Goal: Information Seeking & Learning: Learn about a topic

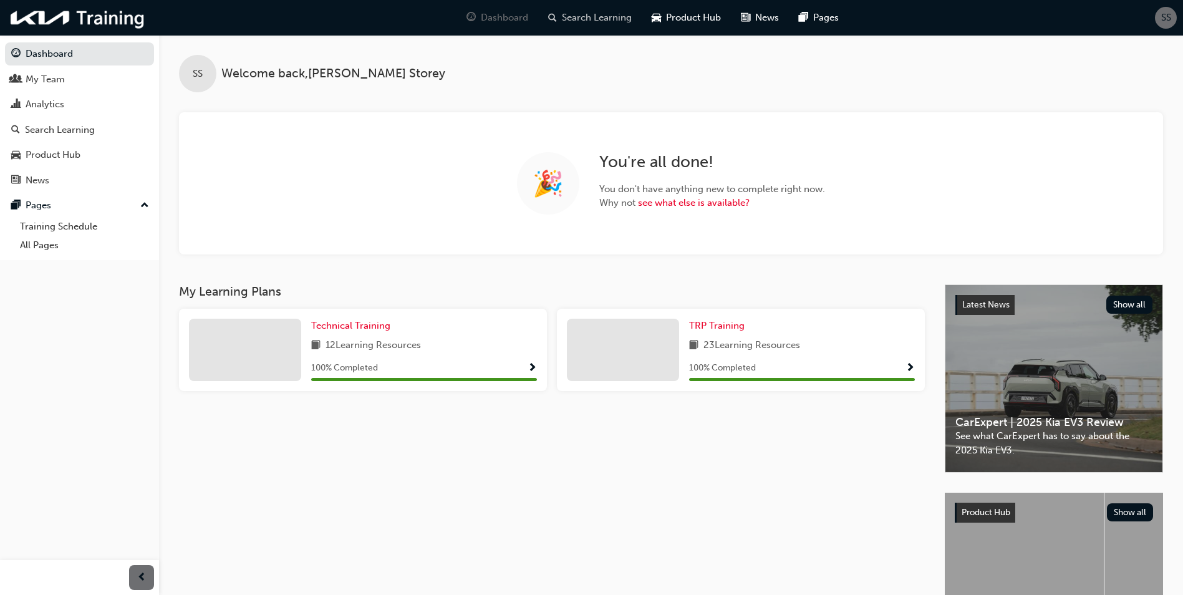
click at [588, 24] on span "Search Learning" at bounding box center [597, 18] width 70 height 14
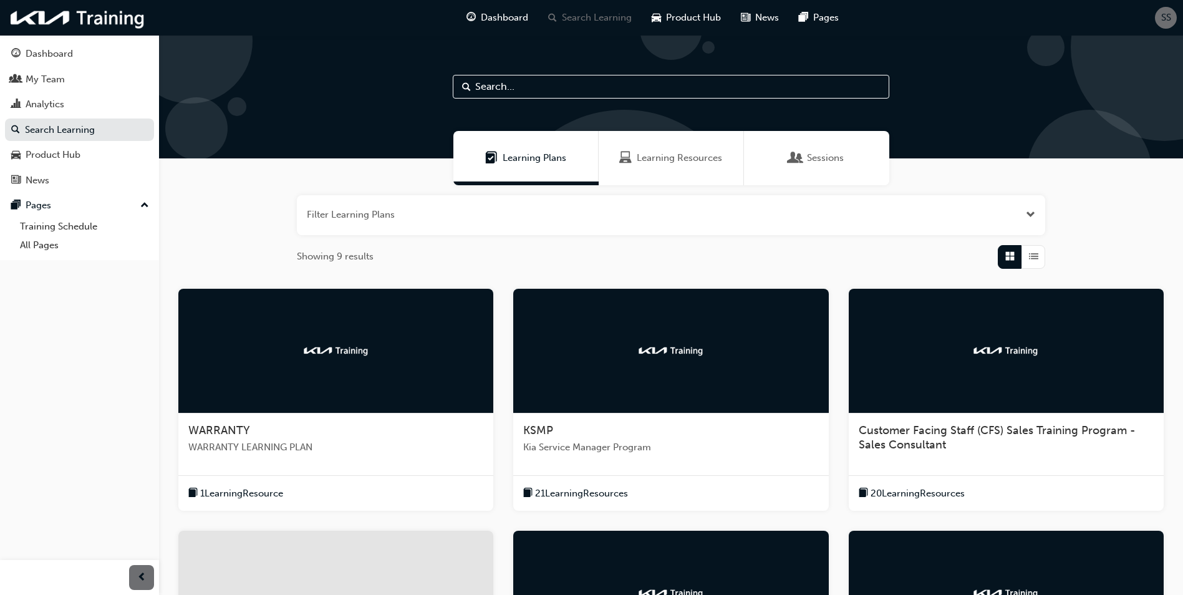
click at [345, 327] on div at bounding box center [335, 351] width 315 height 125
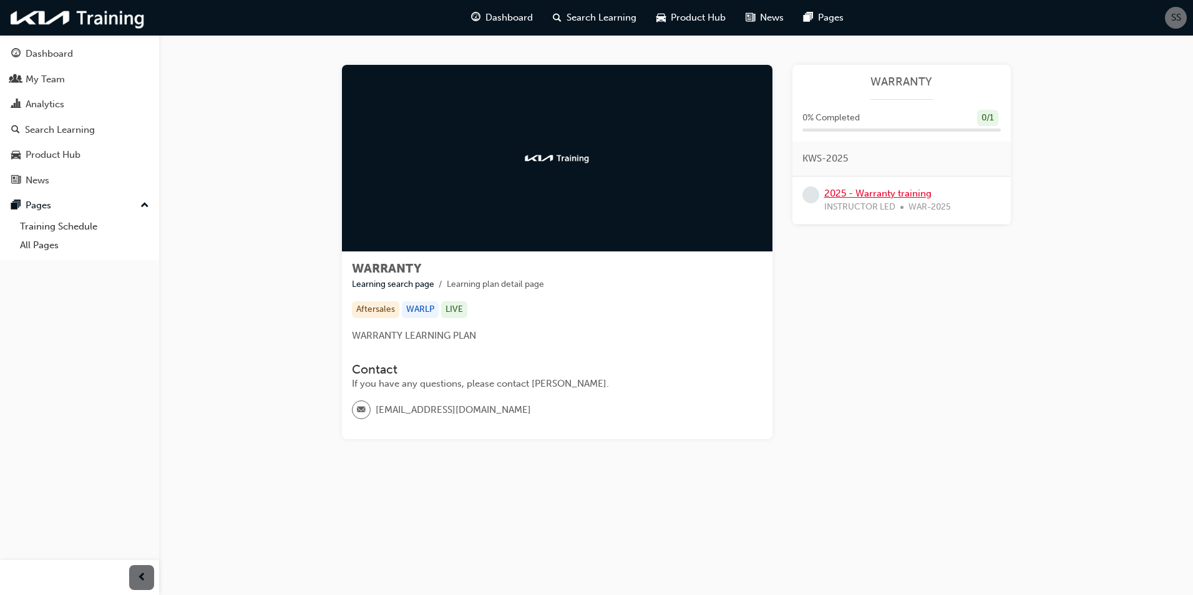
click at [872, 196] on link "2025 - Warranty training" at bounding box center [877, 193] width 107 height 11
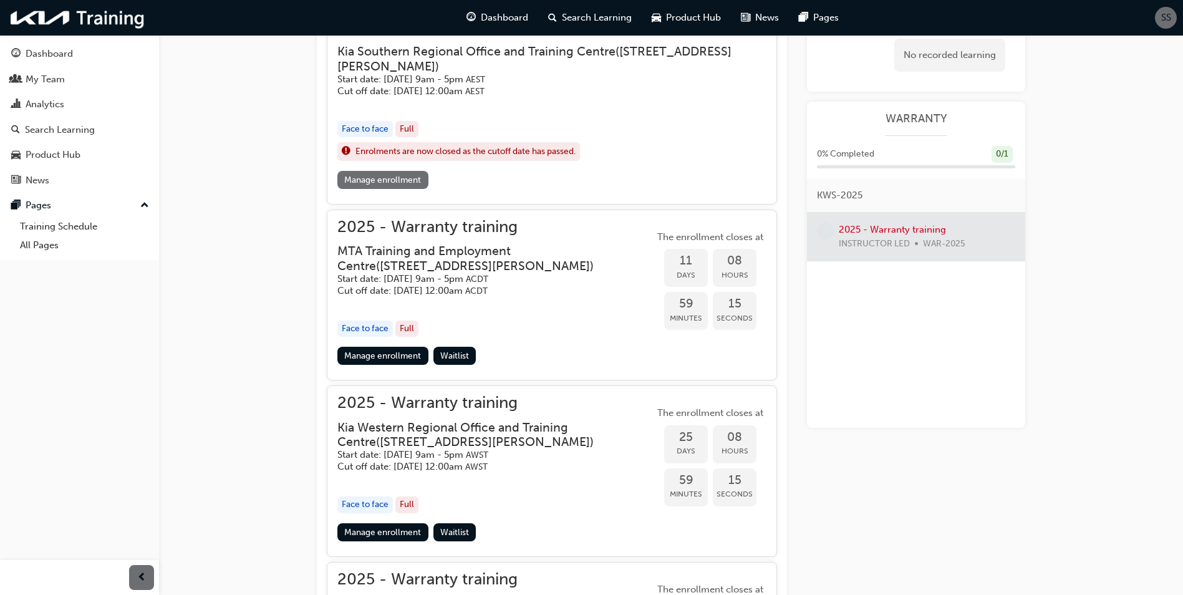
scroll to position [599, 0]
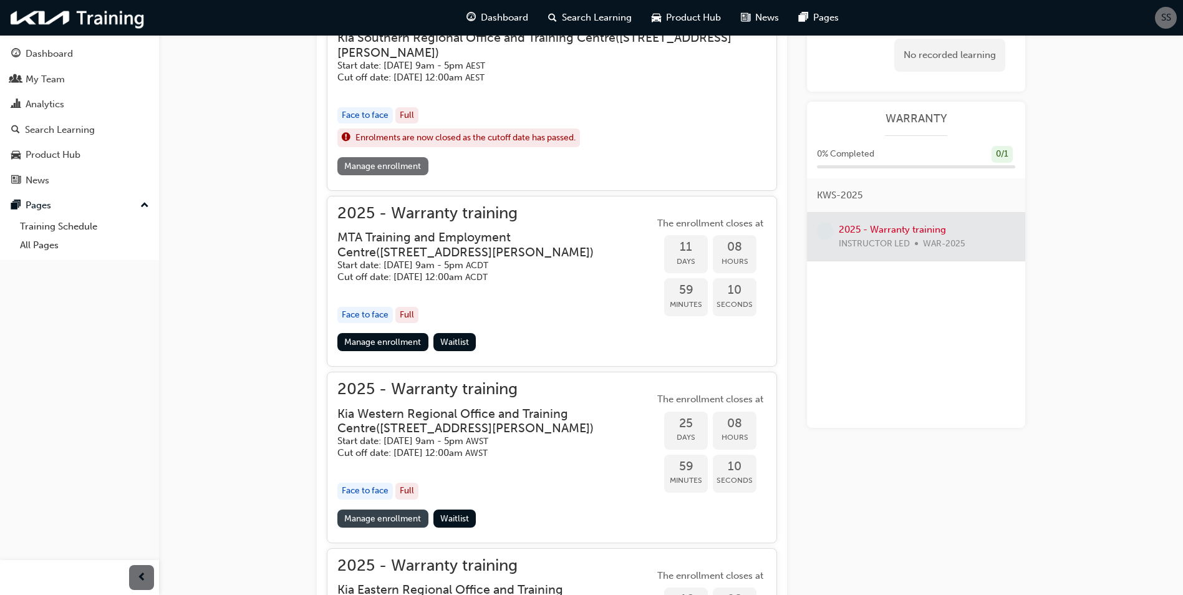
click at [364, 528] on link "Manage enrollment" at bounding box center [382, 519] width 91 height 18
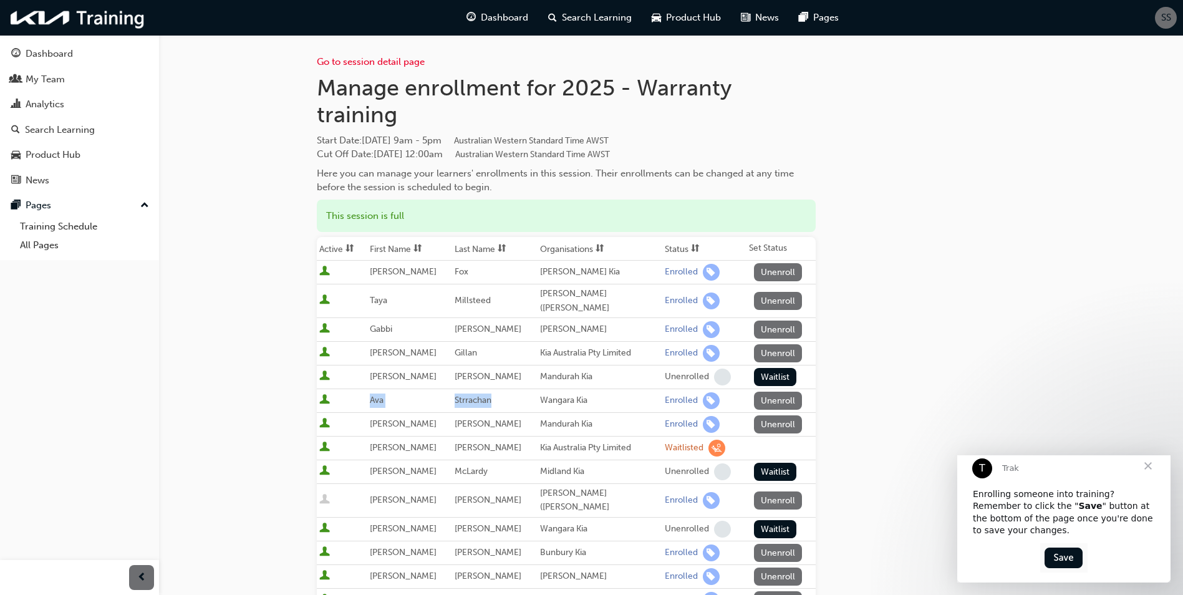
drag, startPoint x: 367, startPoint y: 401, endPoint x: 491, endPoint y: 403, distance: 124.2
click at [491, 403] on tr "[PERSON_NAME] Wangara Kia Enrolled Unenroll" at bounding box center [566, 401] width 499 height 24
click at [491, 403] on td "Strrachan" at bounding box center [494, 401] width 85 height 24
click at [492, 403] on td "Strrachan" at bounding box center [494, 401] width 85 height 24
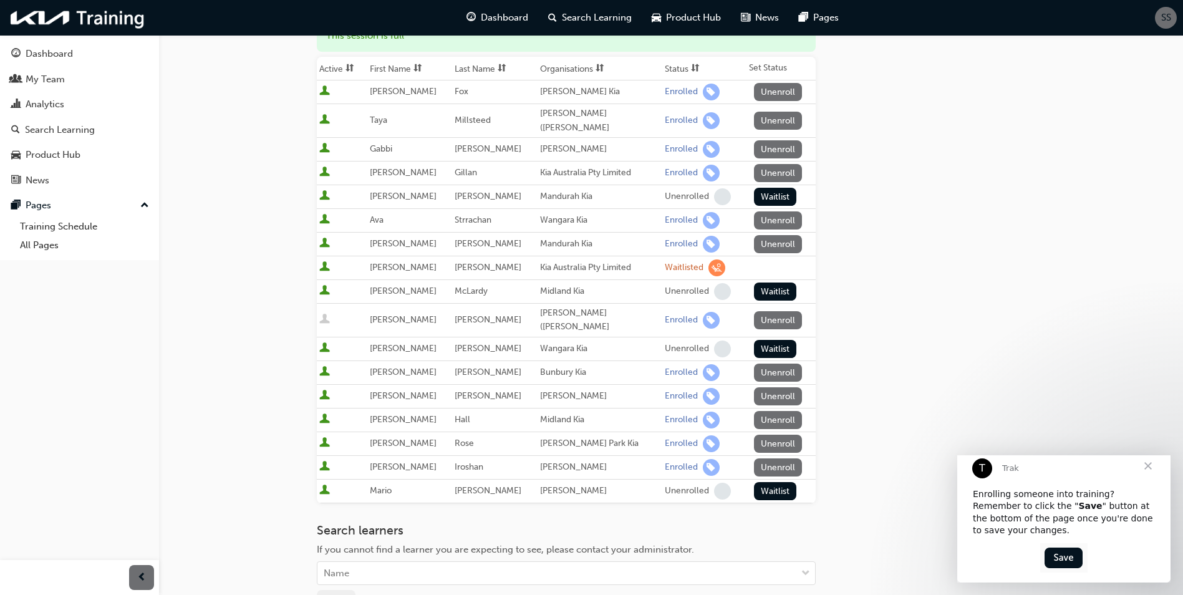
scroll to position [187, 0]
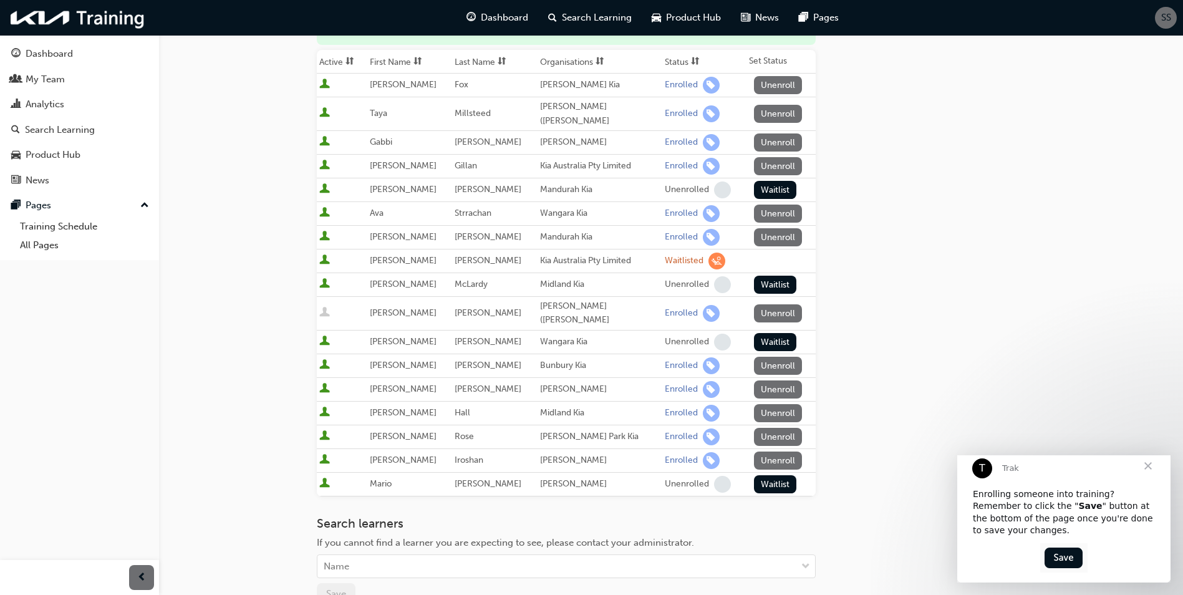
click at [323, 311] on span "User is inactive" at bounding box center [324, 313] width 11 height 12
click at [470, 216] on span "Strrachan" at bounding box center [473, 213] width 37 height 11
drag, startPoint x: 470, startPoint y: 216, endPoint x: 444, endPoint y: 216, distance: 26.2
click at [444, 216] on td "Ava" at bounding box center [409, 214] width 85 height 24
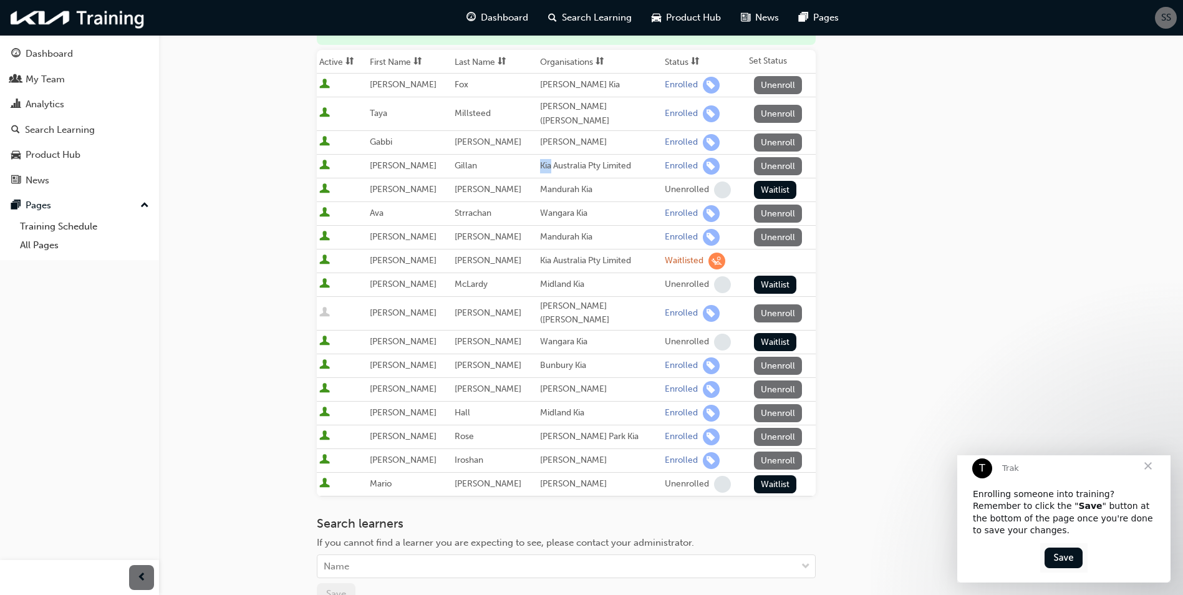
drag, startPoint x: 540, startPoint y: 167, endPoint x: 476, endPoint y: 167, distance: 63.6
click at [476, 167] on tr "[PERSON_NAME] Kia Australia Pty Limited Enrolled Unenroll" at bounding box center [566, 167] width 499 height 24
click at [475, 167] on td "Gillan" at bounding box center [494, 167] width 85 height 24
click at [472, 167] on span "Gillan" at bounding box center [466, 165] width 22 height 11
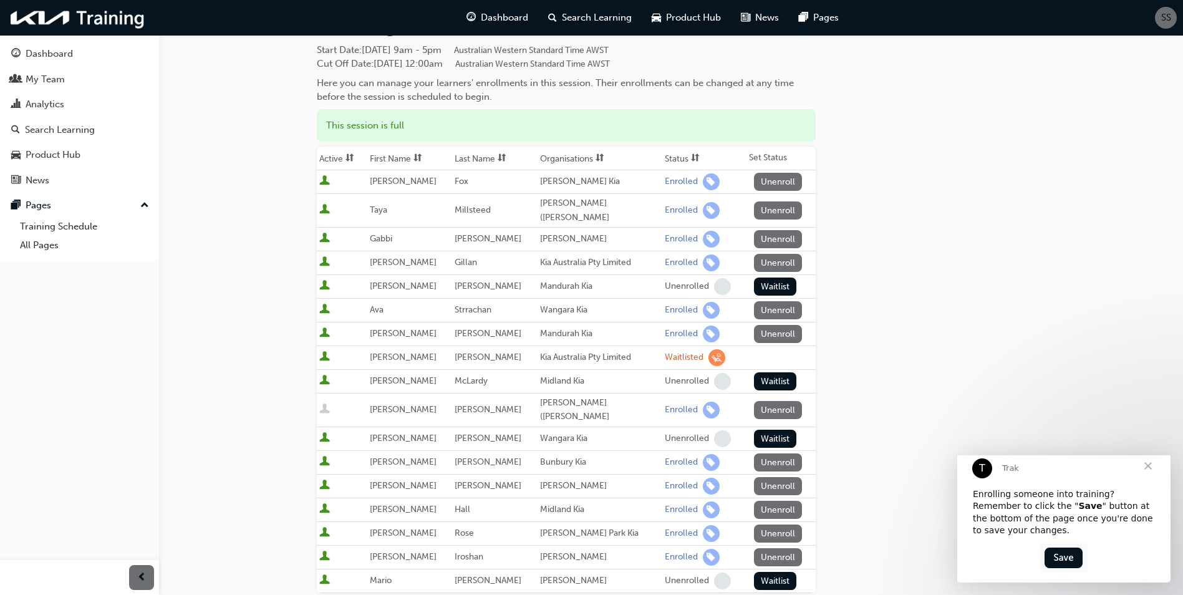
scroll to position [0, 0]
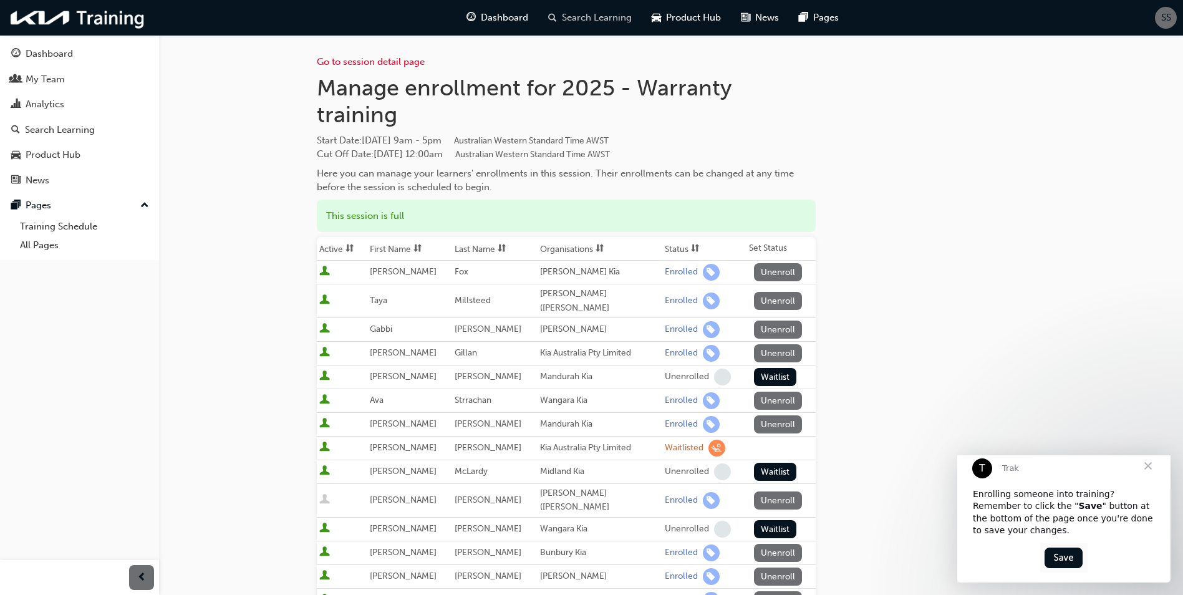
click at [594, 24] on span "Search Learning" at bounding box center [597, 18] width 70 height 14
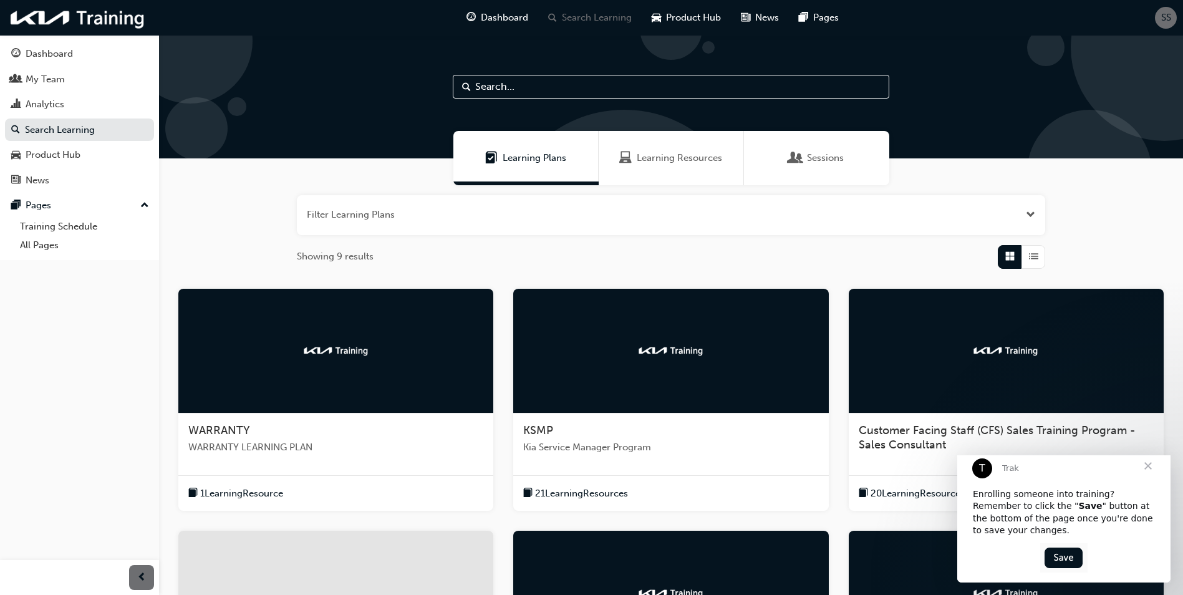
click at [739, 371] on div at bounding box center [670, 351] width 315 height 125
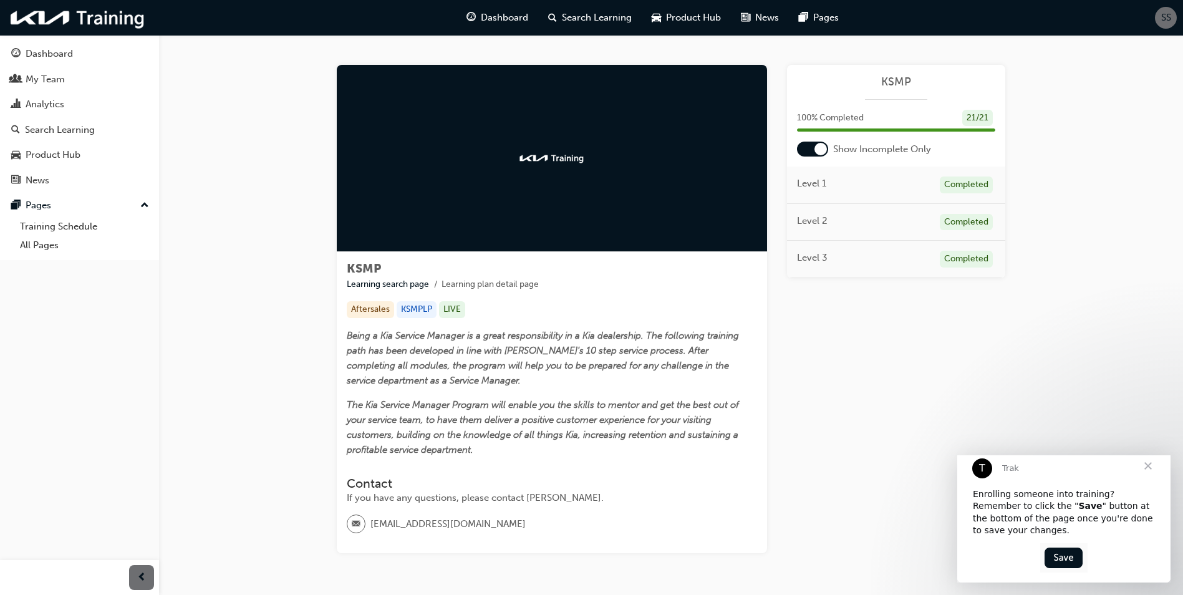
click at [822, 162] on div "KSMP 100 % Completed 21 / 21 Show Incomplete Only Level 1 Completed Level 2 Com…" at bounding box center [896, 171] width 218 height 213
click at [807, 142] on div at bounding box center [812, 149] width 31 height 15
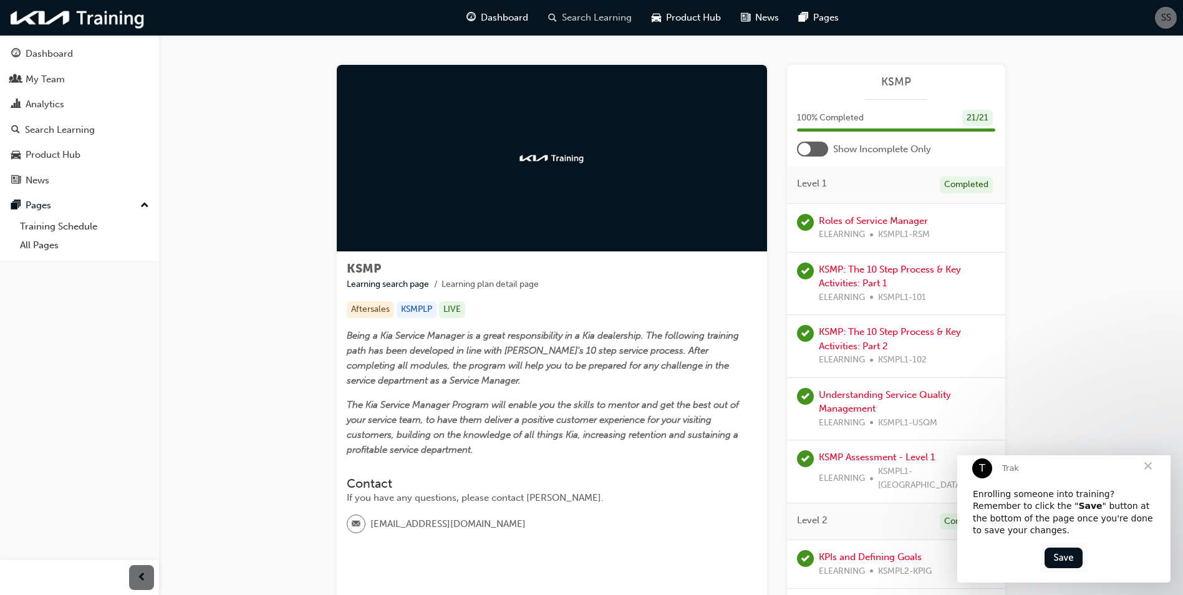
click at [603, 6] on div "Search Learning" at bounding box center [590, 18] width 104 height 26
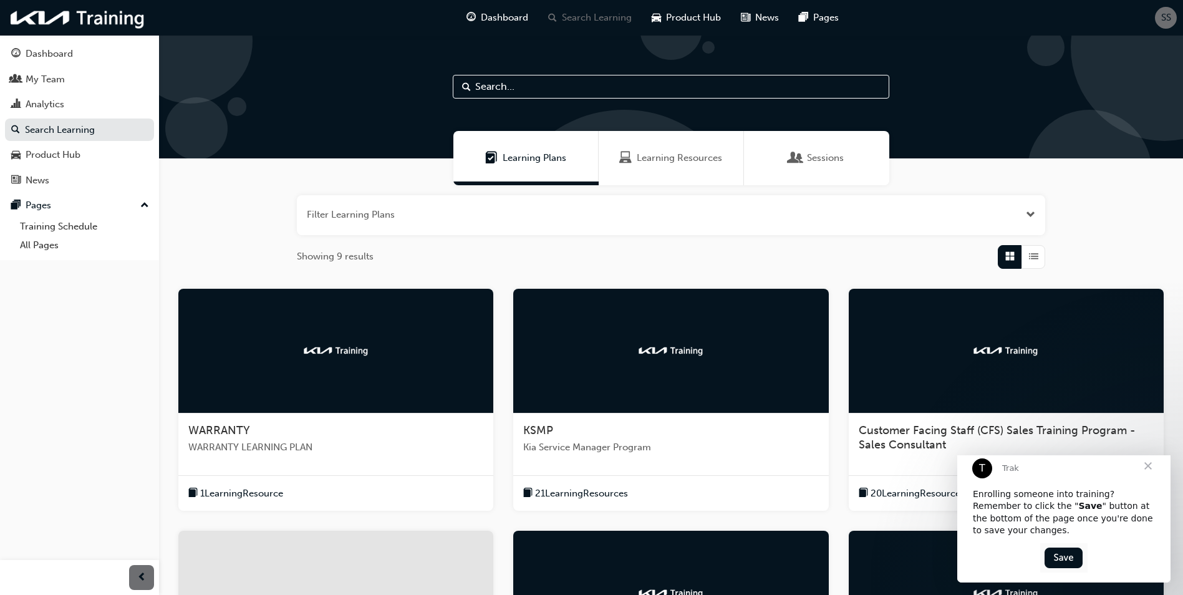
click at [926, 365] on div at bounding box center [1006, 351] width 315 height 125
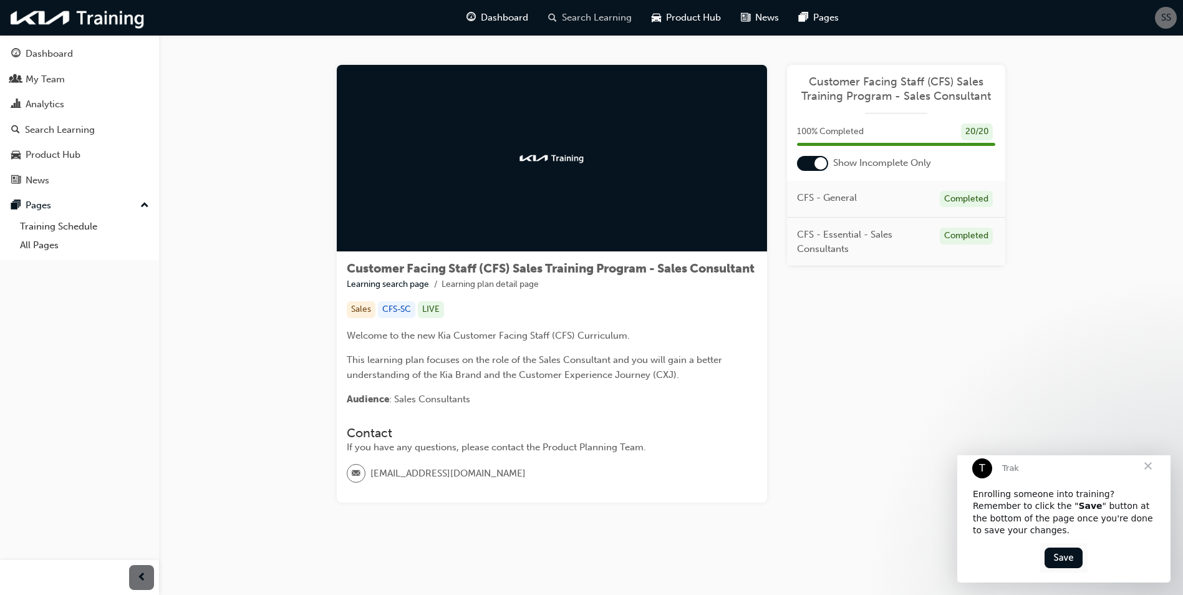
click at [577, 10] on div "Search Learning" at bounding box center [590, 18] width 104 height 26
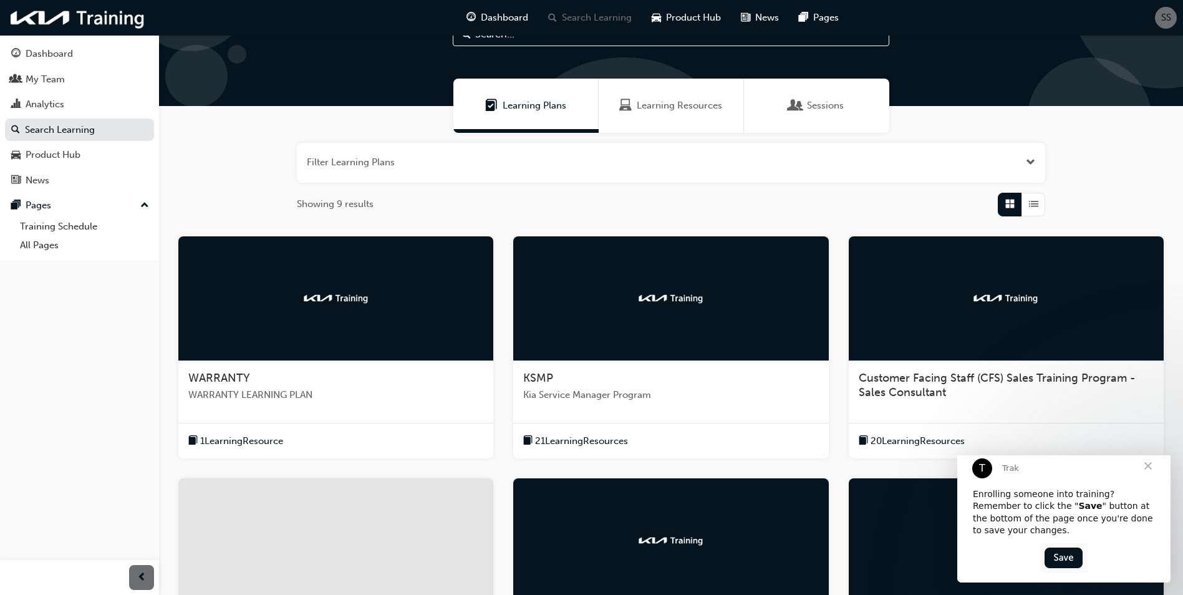
scroll to position [125, 0]
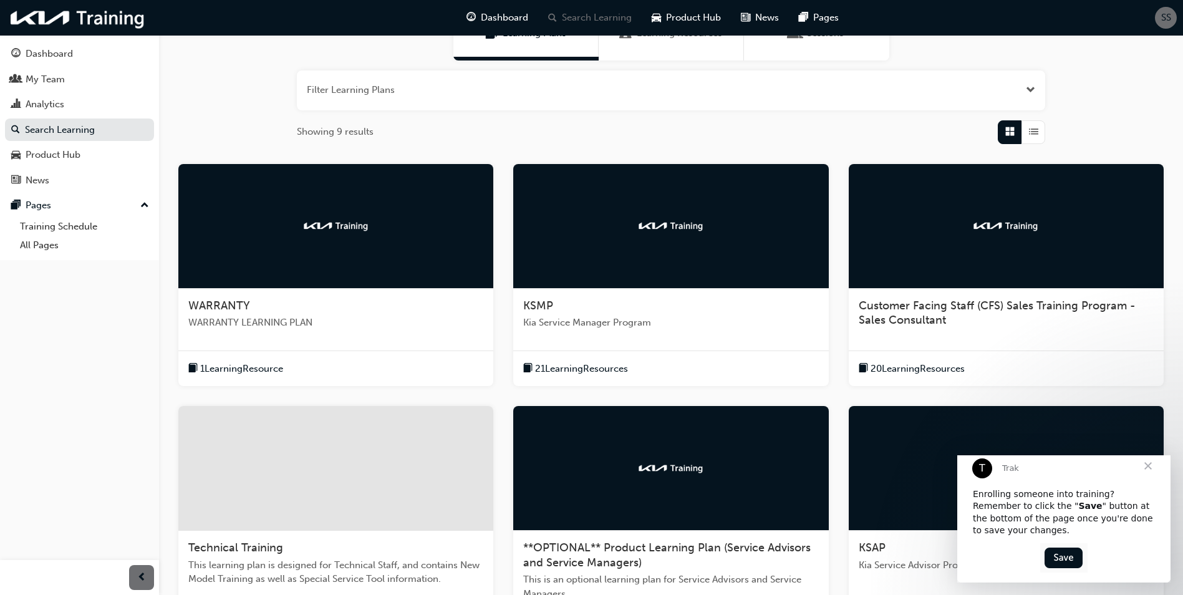
click at [366, 457] on div at bounding box center [335, 468] width 315 height 125
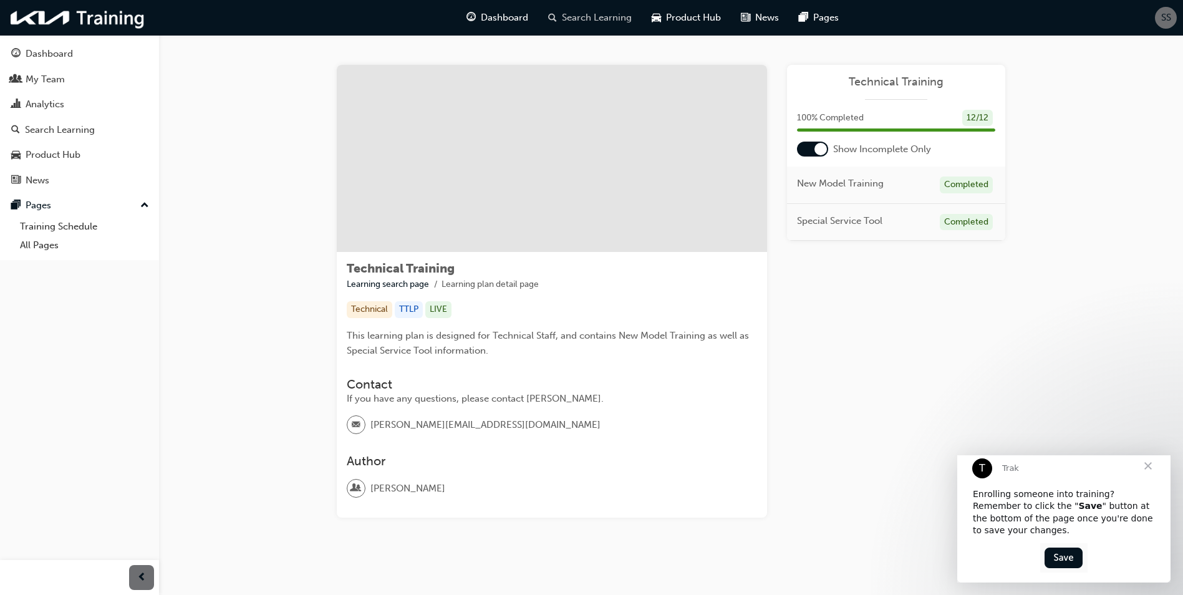
click at [585, 12] on span "Search Learning" at bounding box center [597, 18] width 70 height 14
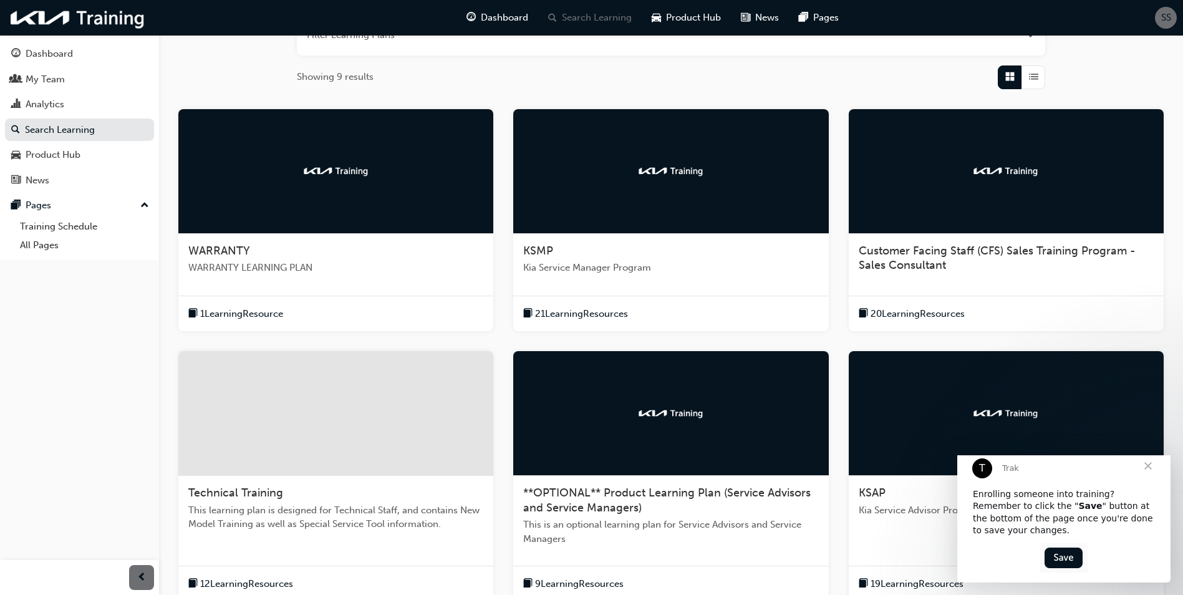
scroll to position [187, 0]
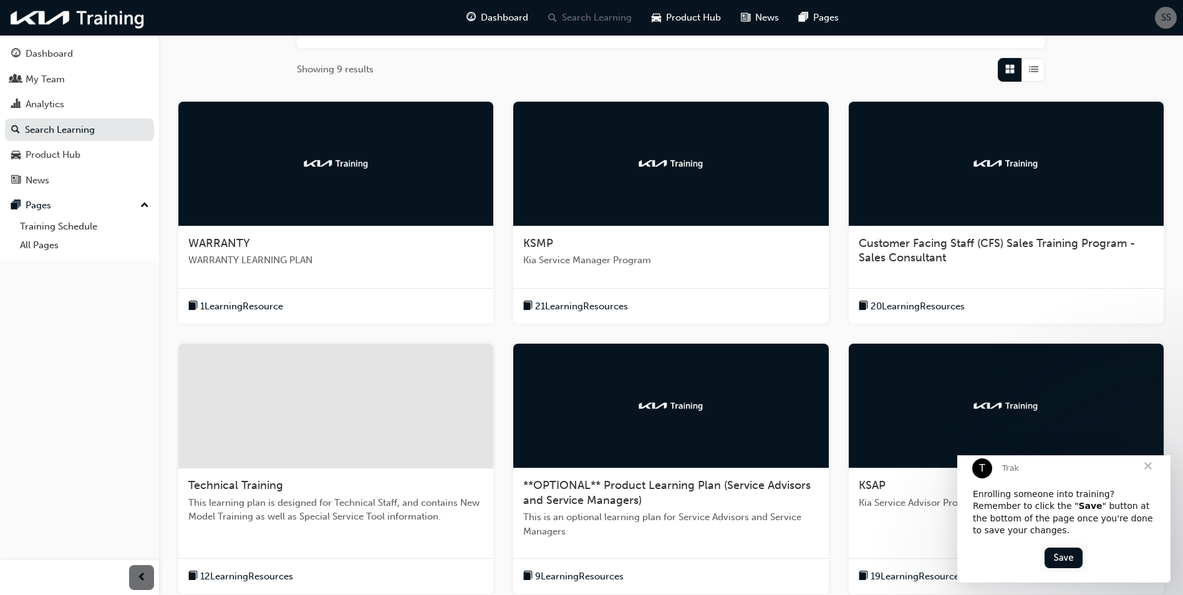
click at [646, 460] on div at bounding box center [670, 406] width 315 height 125
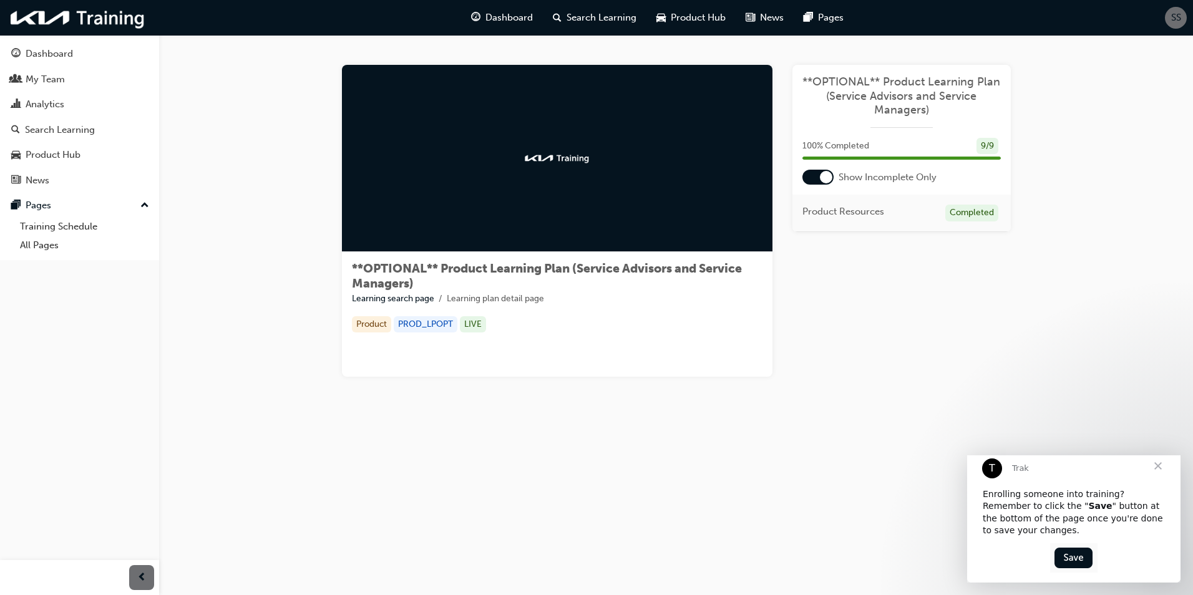
click at [817, 173] on div at bounding box center [817, 177] width 31 height 15
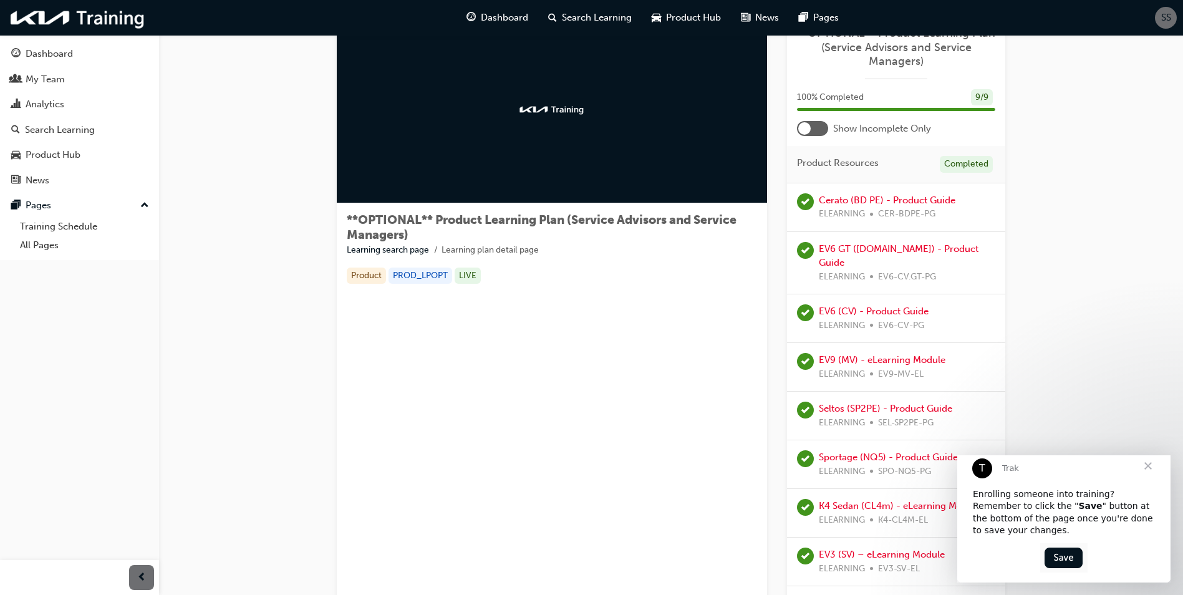
scroll to position [41, 0]
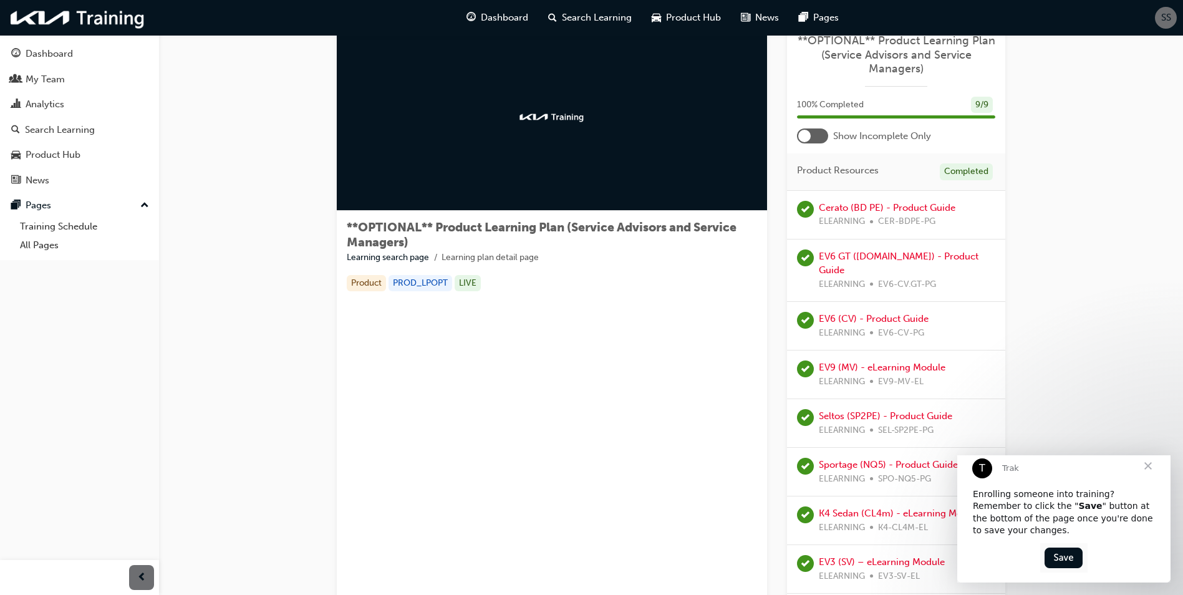
click at [807, 148] on div "**OPTIONAL** Product Learning Plan (Service Advisors and Service Managers) 100 …" at bounding box center [896, 333] width 218 height 619
click at [809, 133] on div at bounding box center [805, 136] width 12 height 12
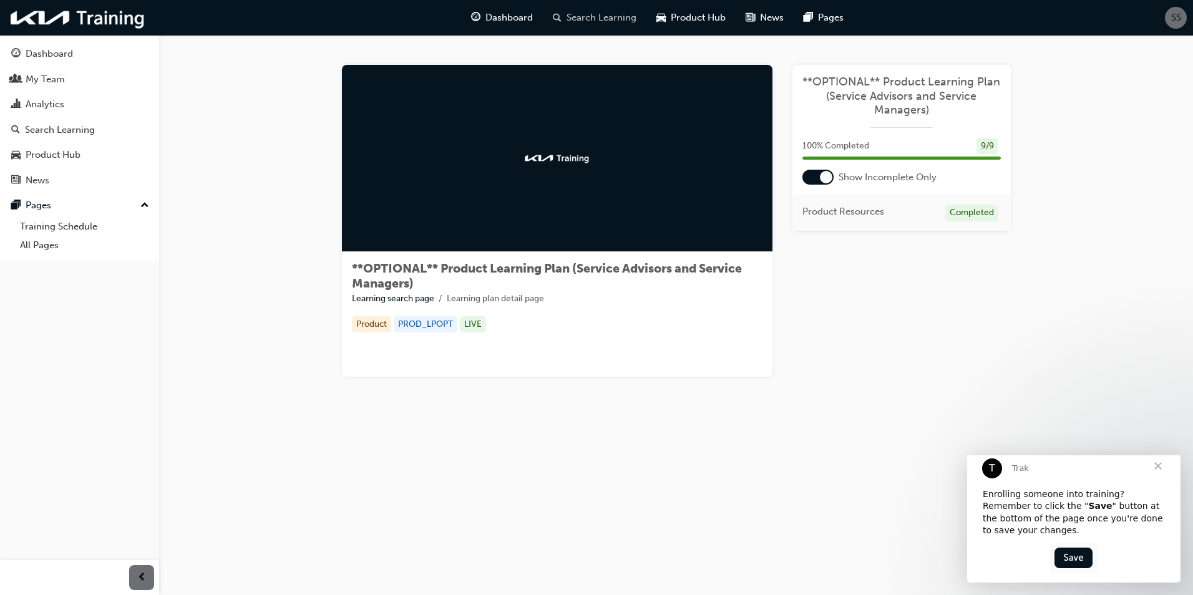
click at [569, 9] on div "Search Learning" at bounding box center [595, 18] width 104 height 26
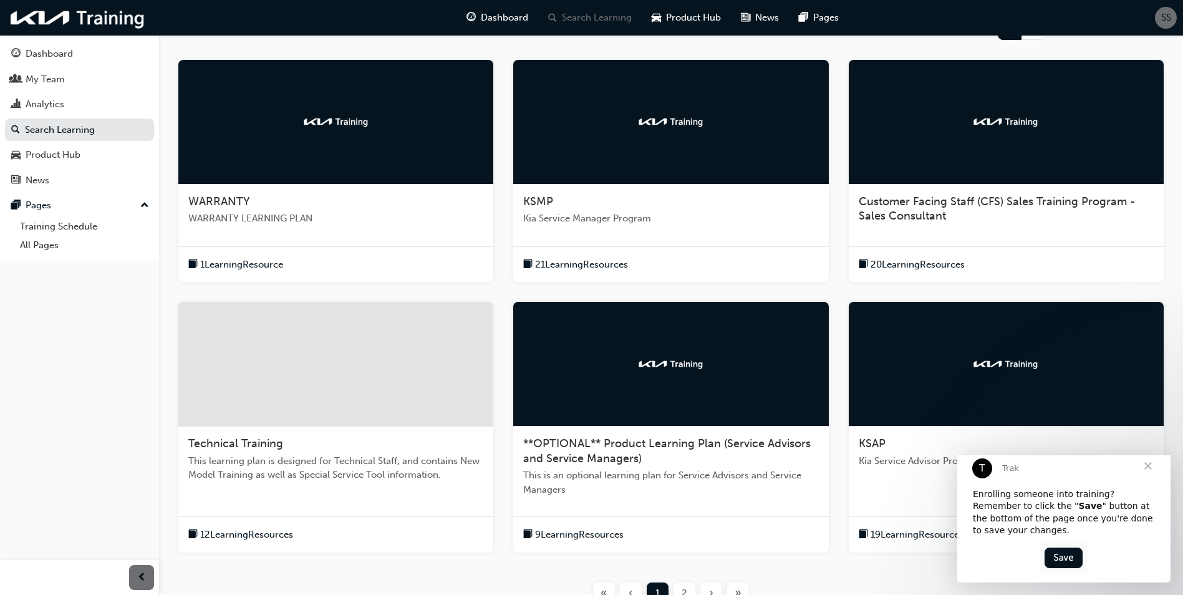
scroll to position [250, 0]
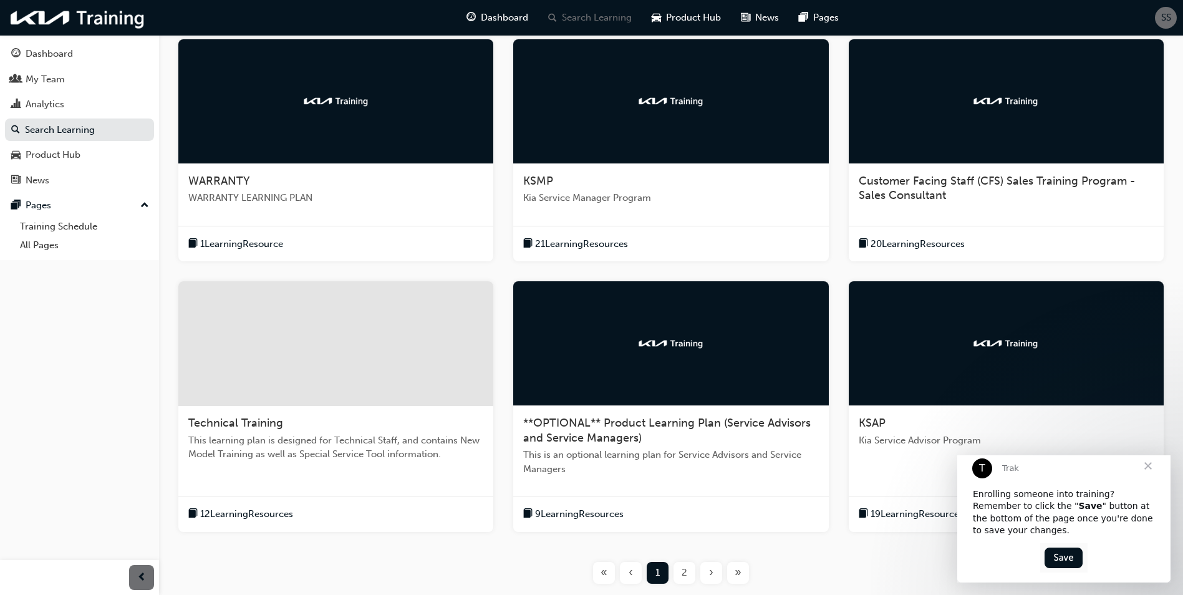
click at [903, 345] on div at bounding box center [1006, 343] width 315 height 125
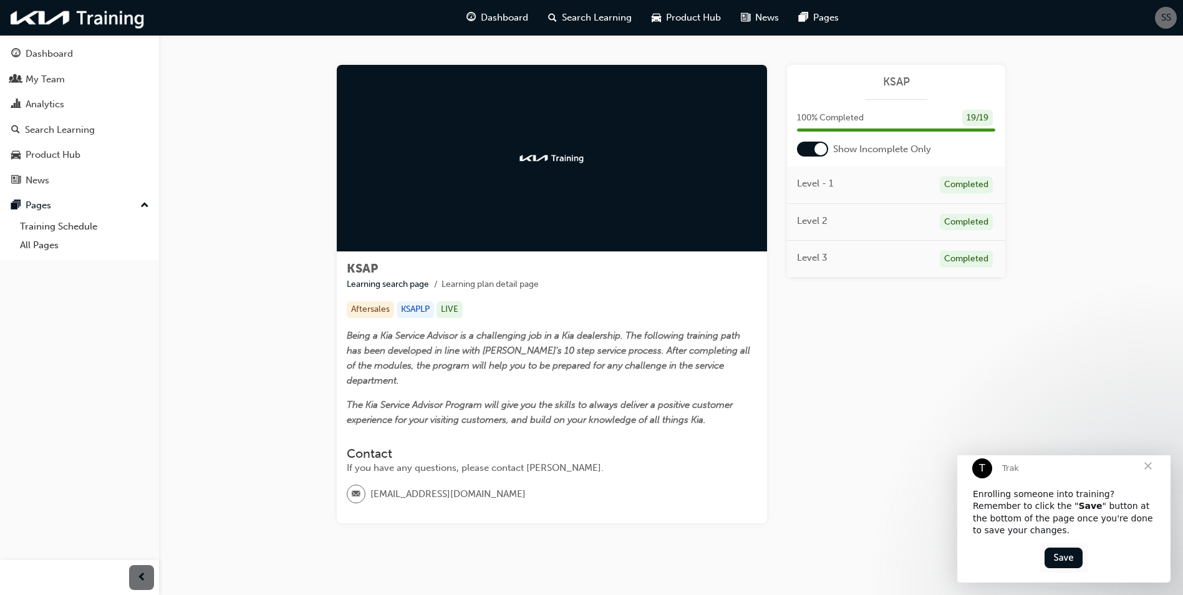
click at [825, 137] on div "100 % Completed 19 / 19" at bounding box center [896, 126] width 218 height 32
click at [815, 148] on div at bounding box center [821, 149] width 12 height 12
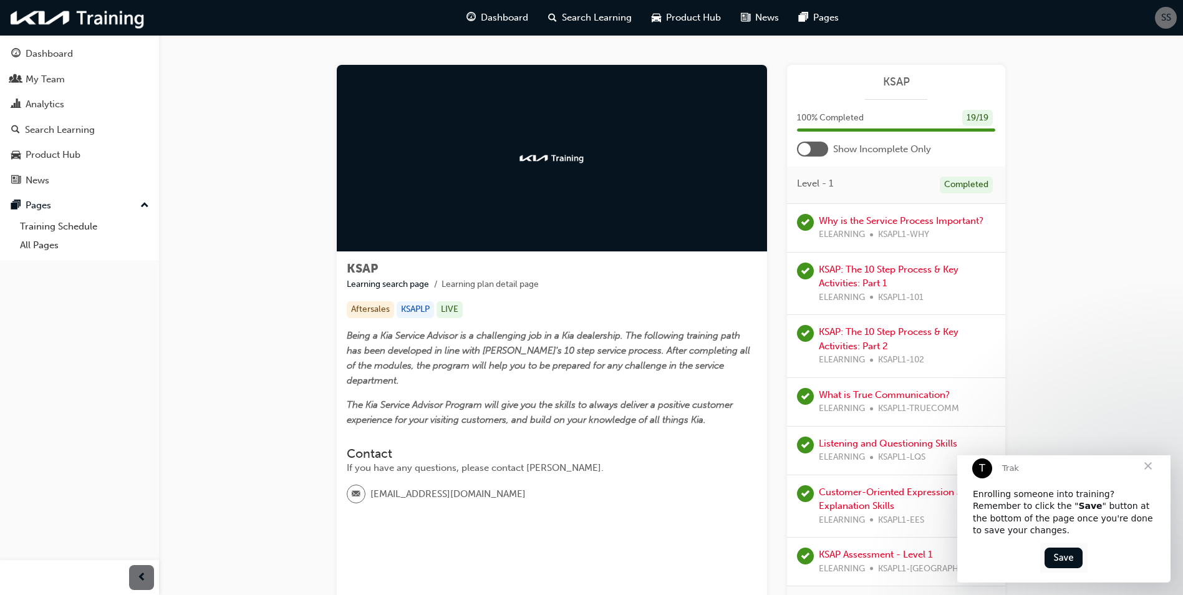
click at [815, 148] on div at bounding box center [812, 149] width 31 height 15
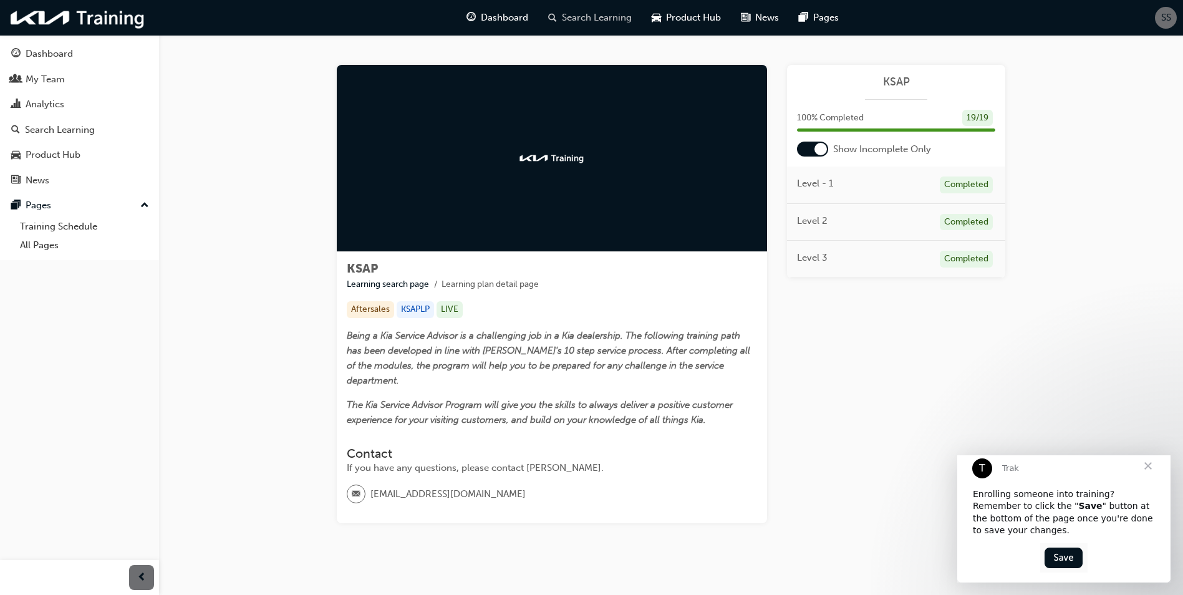
click at [581, 13] on span "Search Learning" at bounding box center [597, 18] width 70 height 14
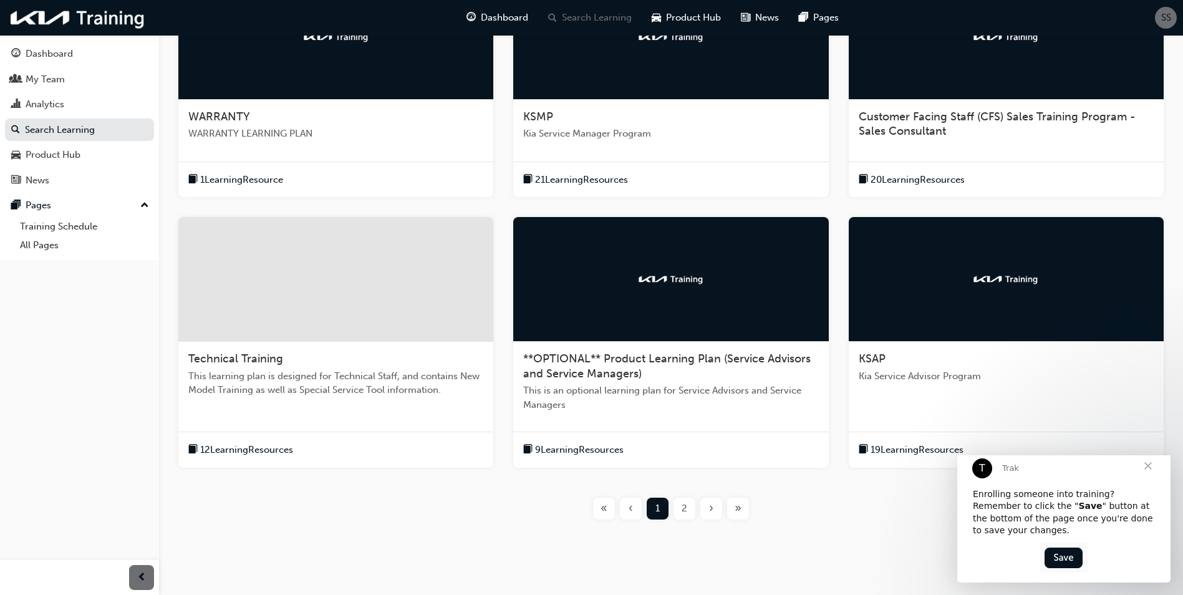
scroll to position [339, 0]
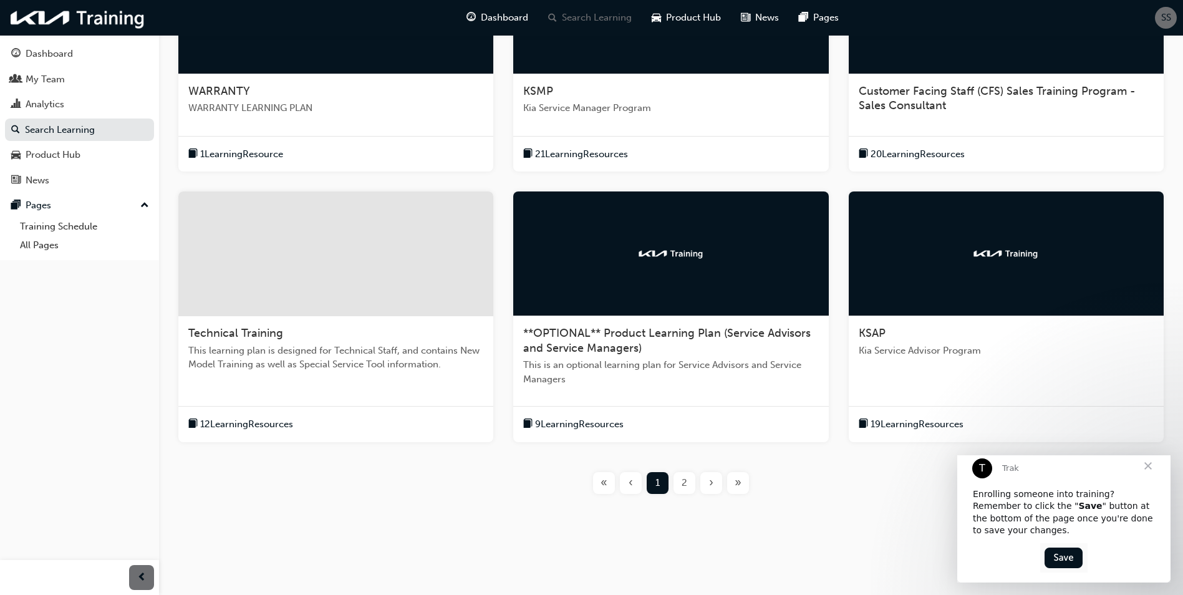
click at [685, 485] on span "2" at bounding box center [685, 483] width 6 height 14
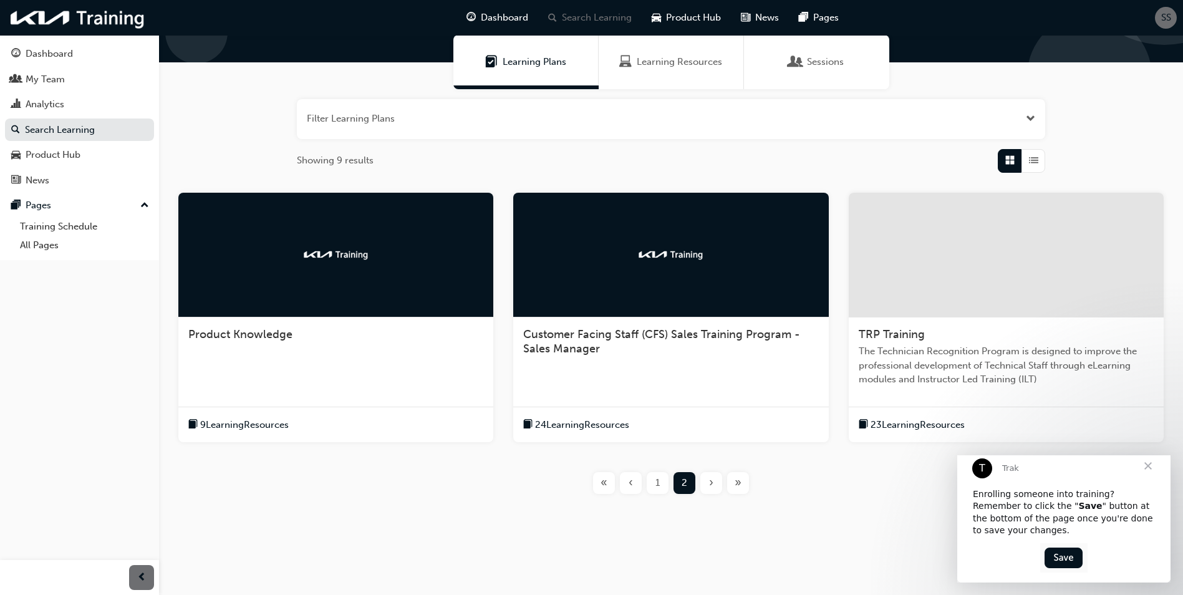
click at [346, 294] on div at bounding box center [335, 255] width 315 height 125
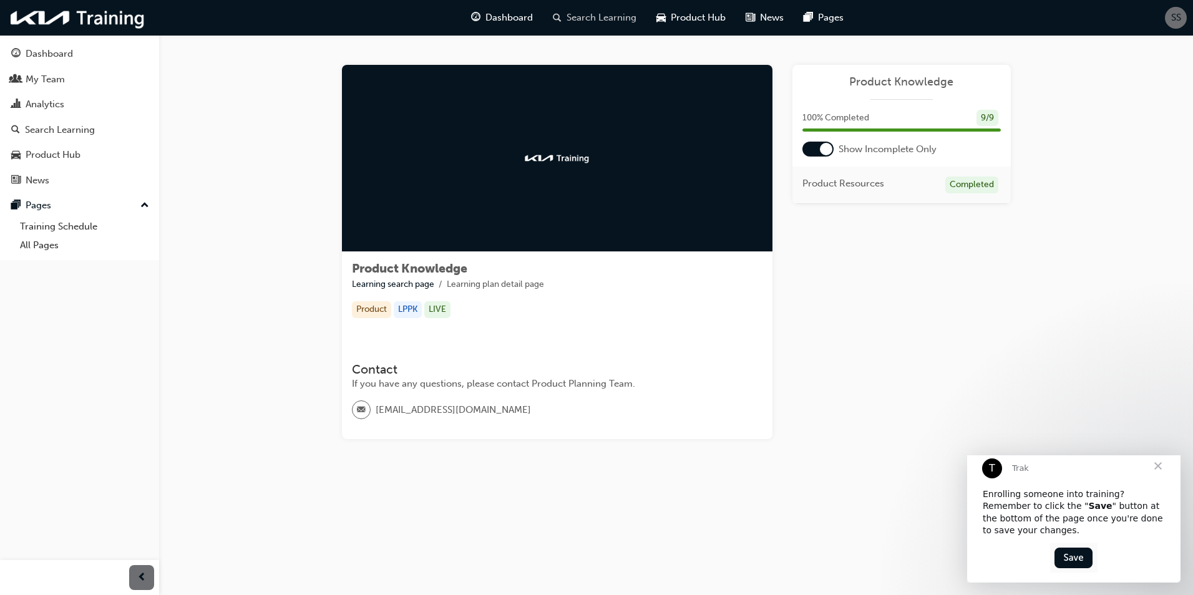
click at [588, 19] on span "Search Learning" at bounding box center [601, 18] width 70 height 14
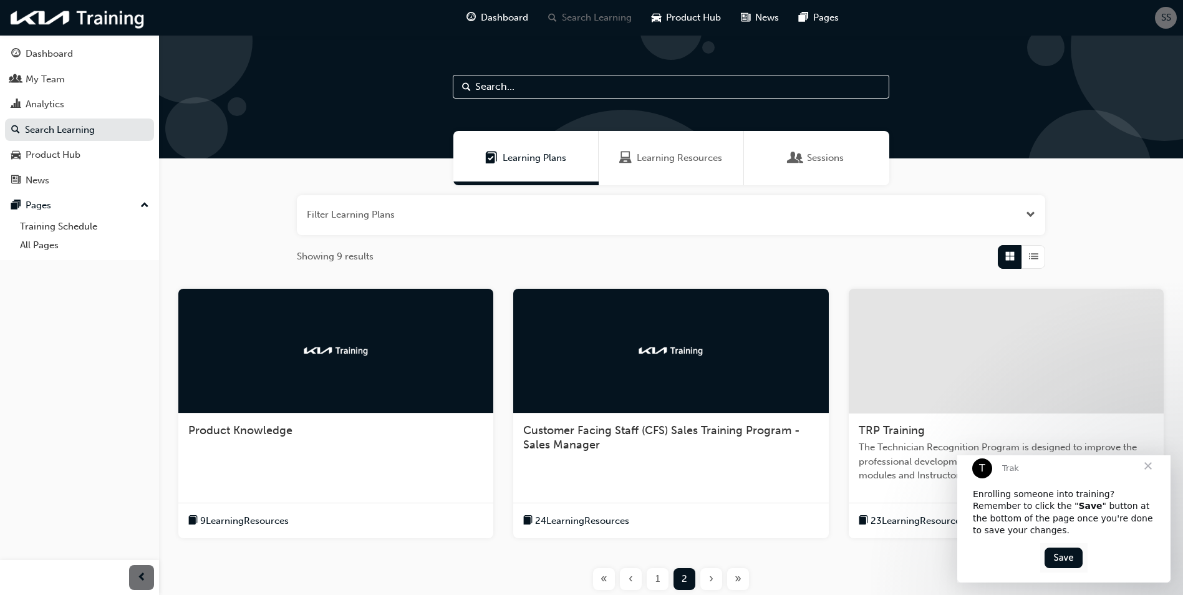
click at [675, 354] on img at bounding box center [671, 350] width 69 height 12
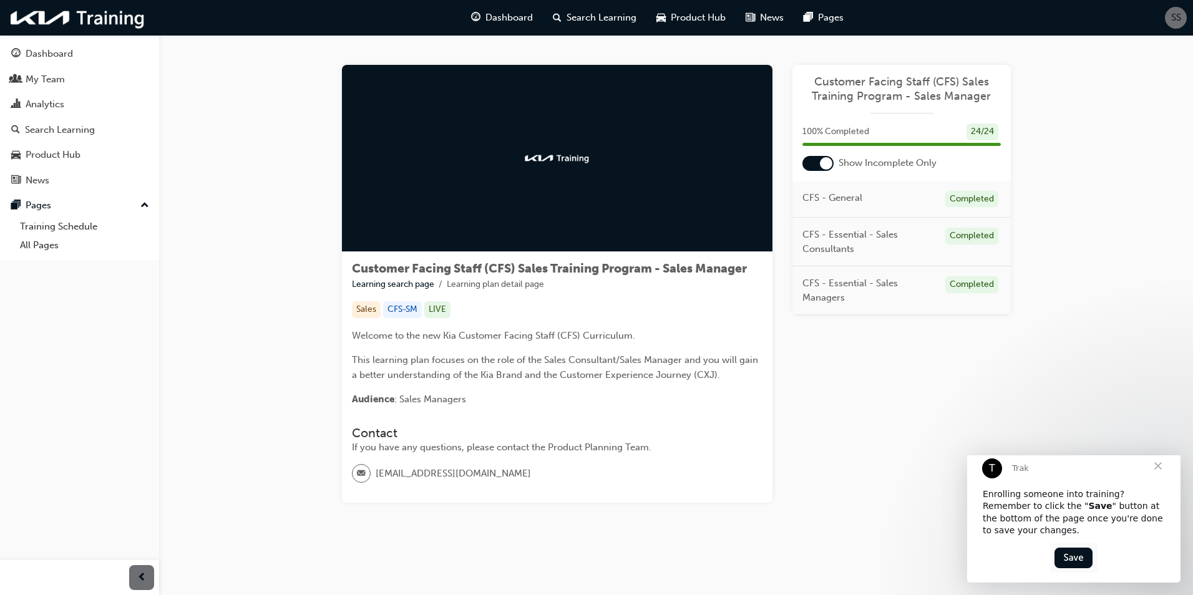
click at [819, 165] on div at bounding box center [817, 163] width 31 height 15
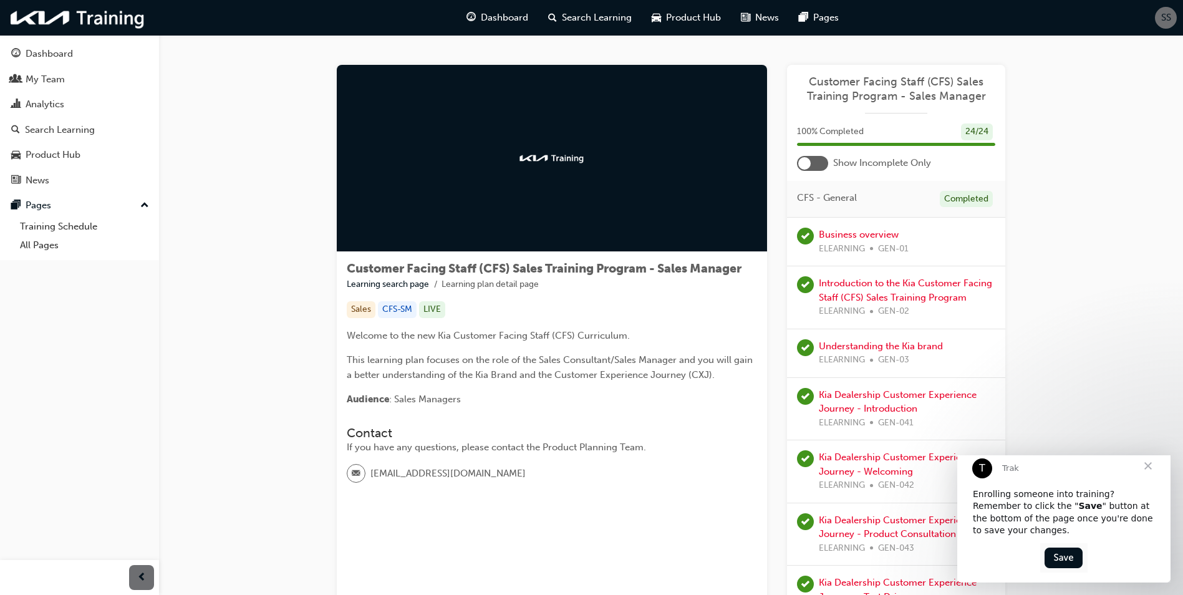
click at [596, 12] on span "Search Learning" at bounding box center [597, 18] width 70 height 14
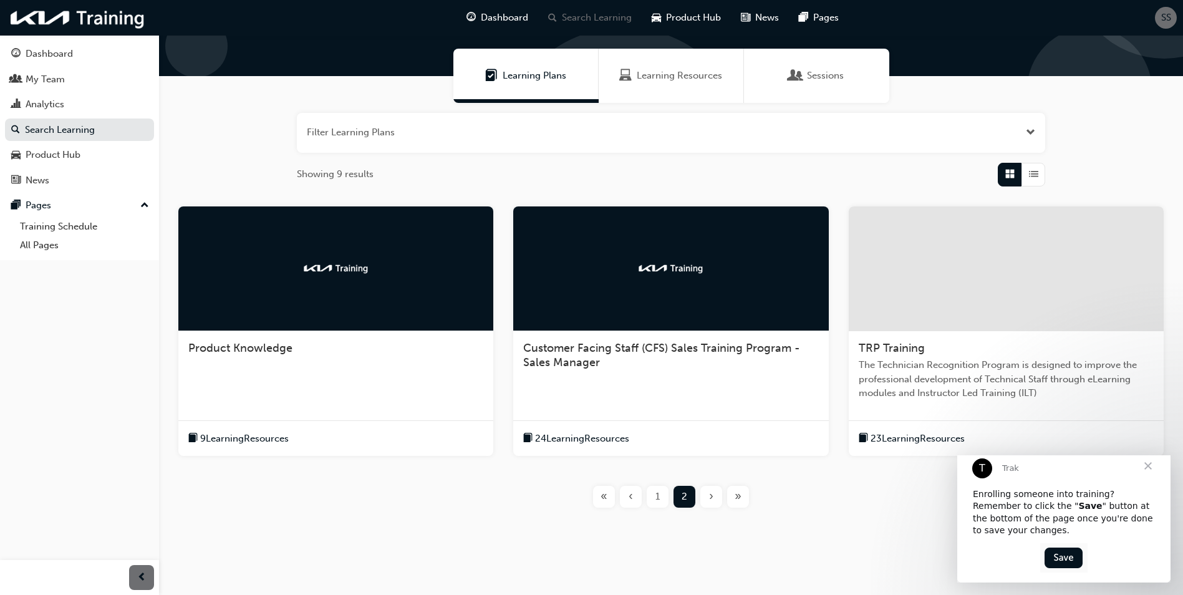
scroll to position [96, 0]
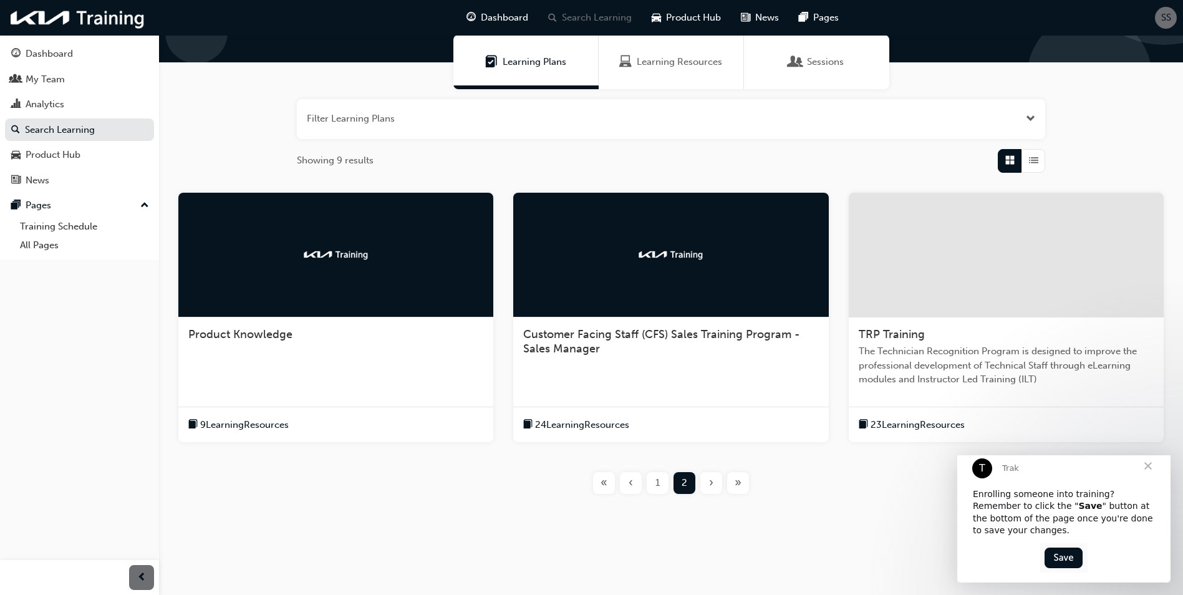
click at [919, 304] on div at bounding box center [1006, 255] width 315 height 125
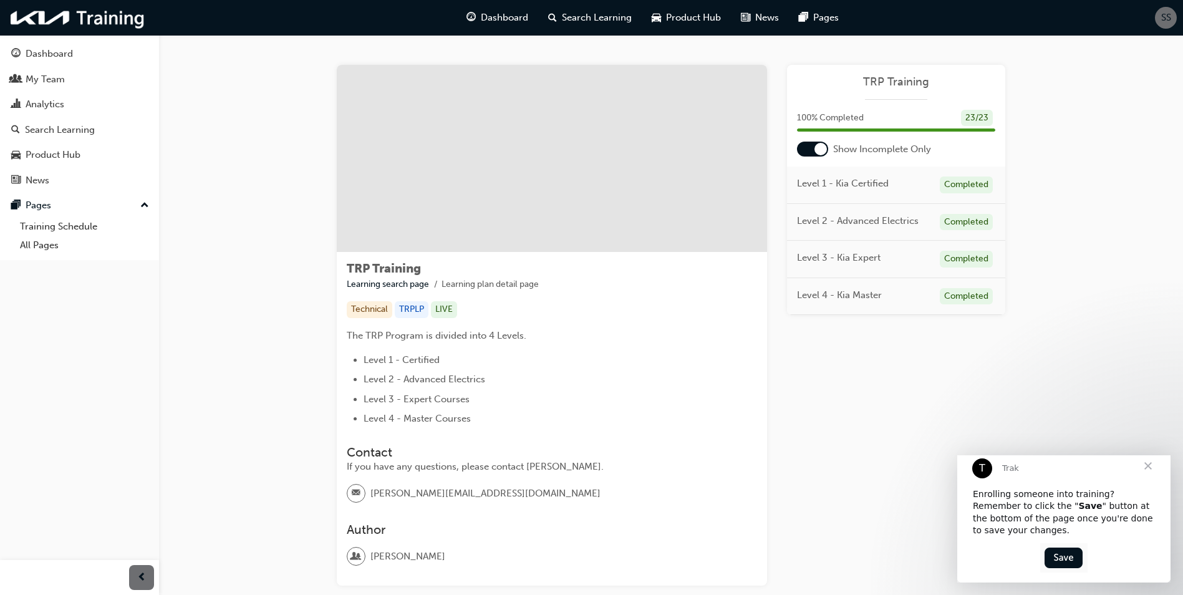
click at [810, 147] on div at bounding box center [812, 149] width 31 height 15
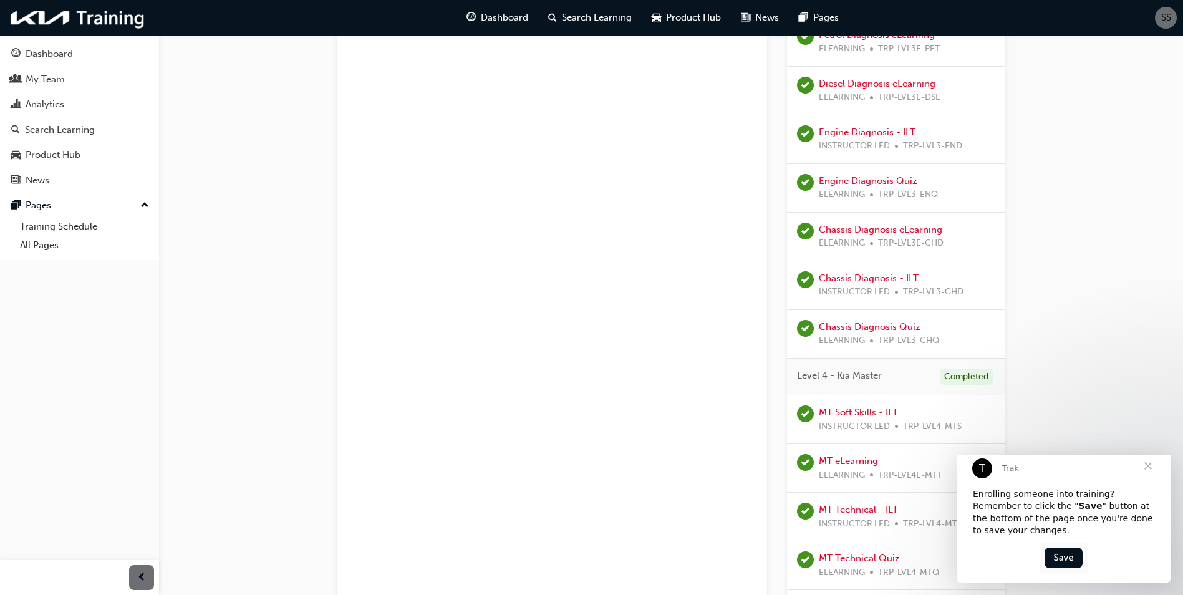
scroll to position [930, 0]
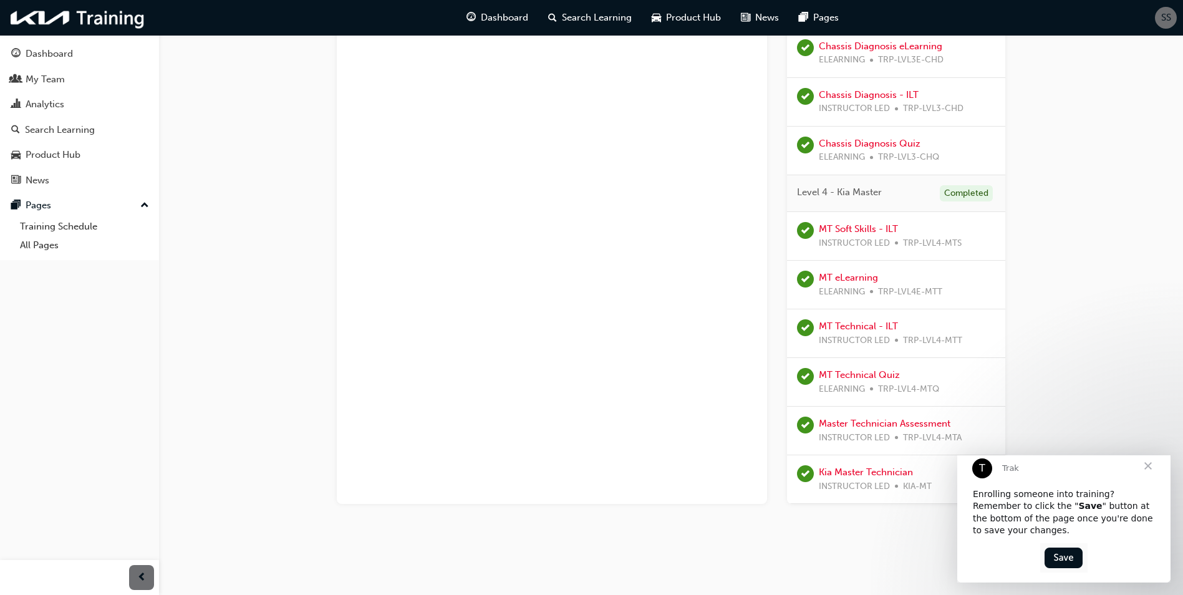
click at [1149, 481] on span "Close" at bounding box center [1148, 466] width 45 height 45
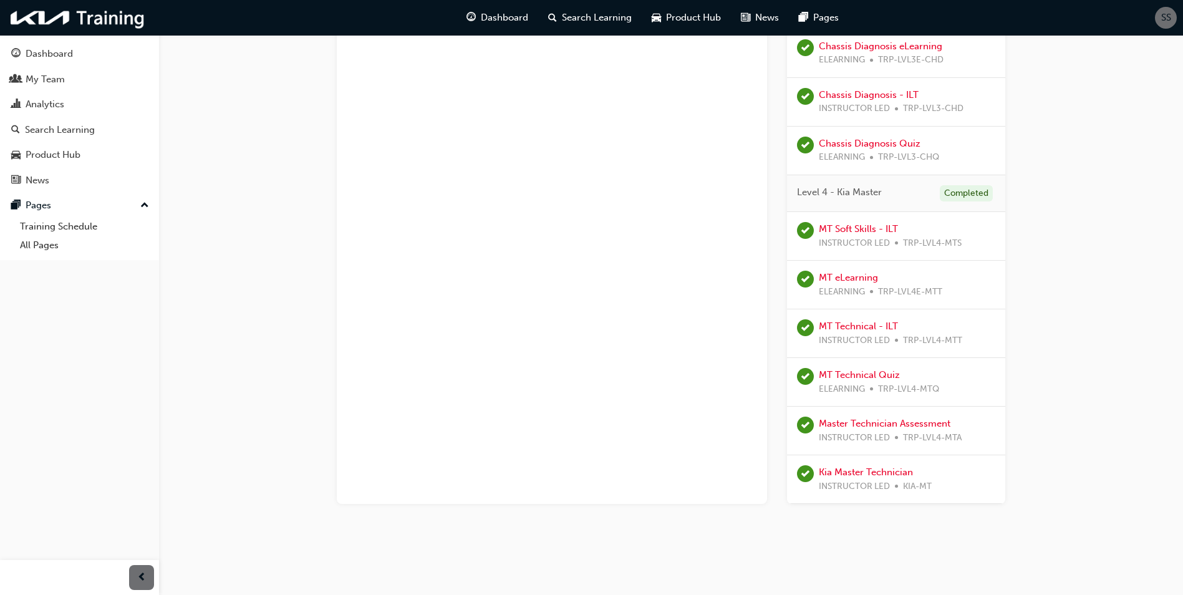
drag, startPoint x: 905, startPoint y: 520, endPoint x: 901, endPoint y: 512, distance: 8.9
click at [877, 477] on link "Kia Master Technician" at bounding box center [866, 472] width 94 height 11
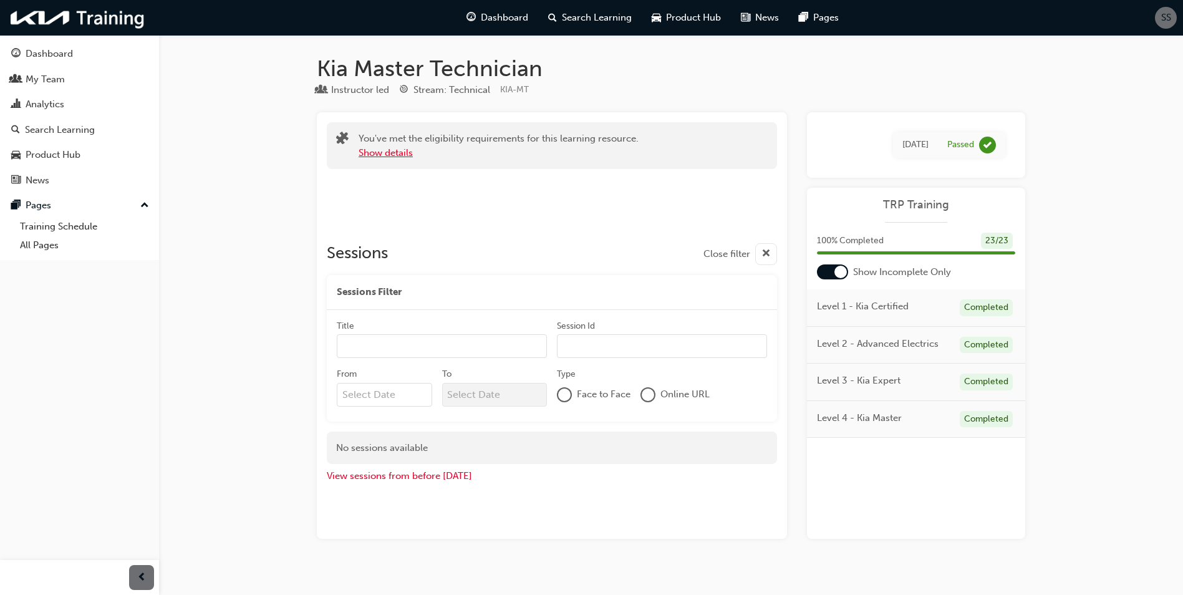
click at [387, 150] on button "Show details" at bounding box center [386, 153] width 54 height 14
